Goal: Check status: Check status

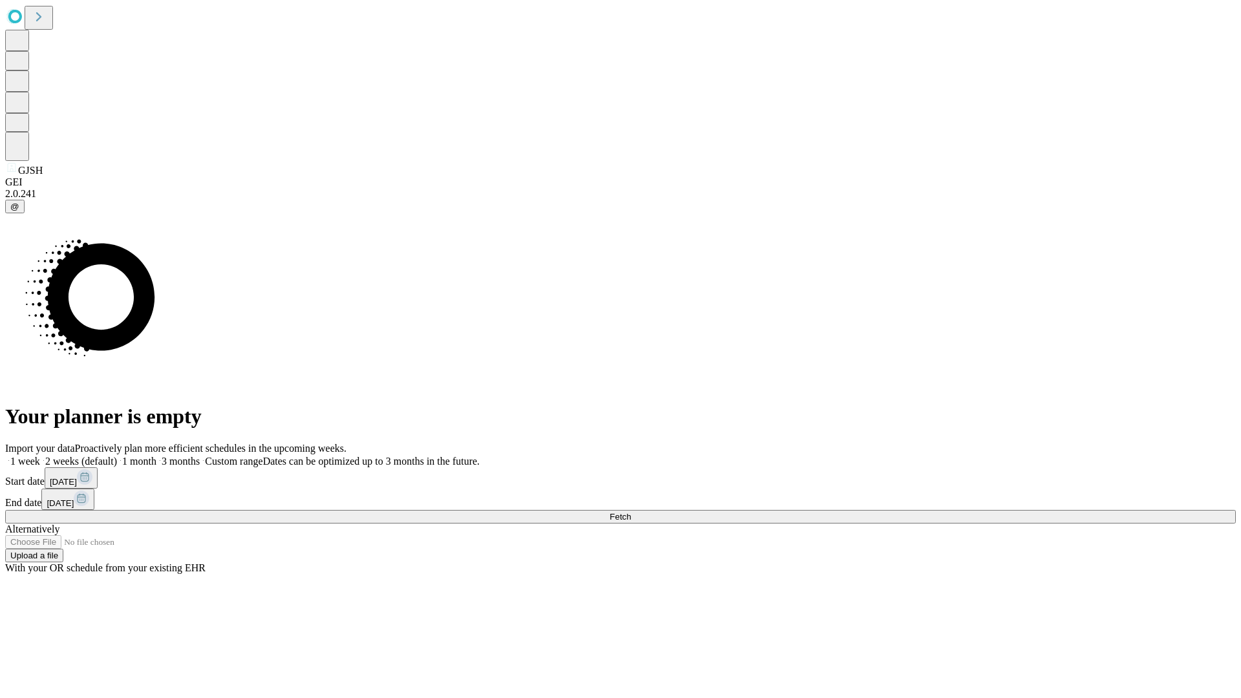
click at [631, 512] on span "Fetch" at bounding box center [619, 517] width 21 height 10
